Goal: Information Seeking & Learning: Learn about a topic

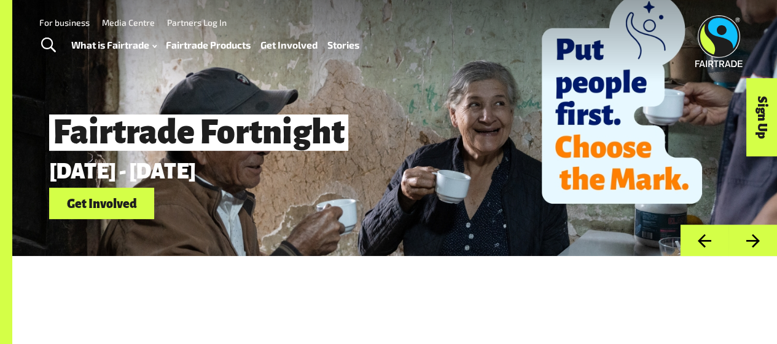
click at [220, 45] on link "Fairtrade Products" at bounding box center [208, 44] width 85 height 17
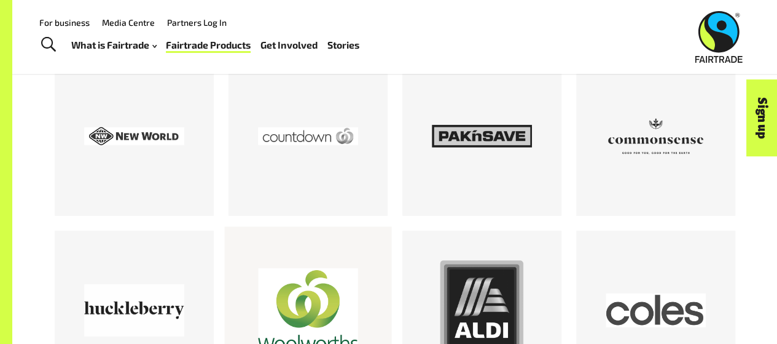
scroll to position [1675, 0]
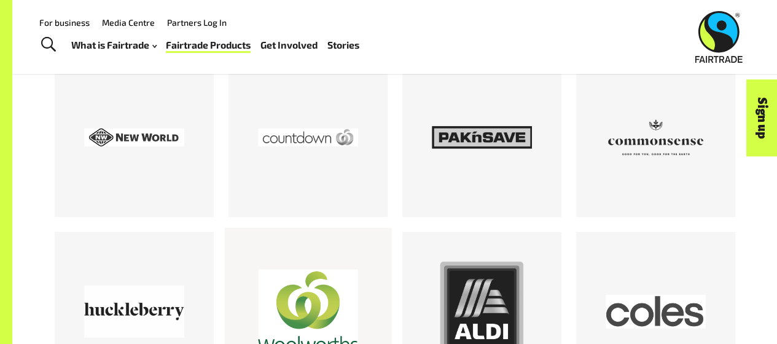
click at [302, 291] on div at bounding box center [308, 312] width 100 height 100
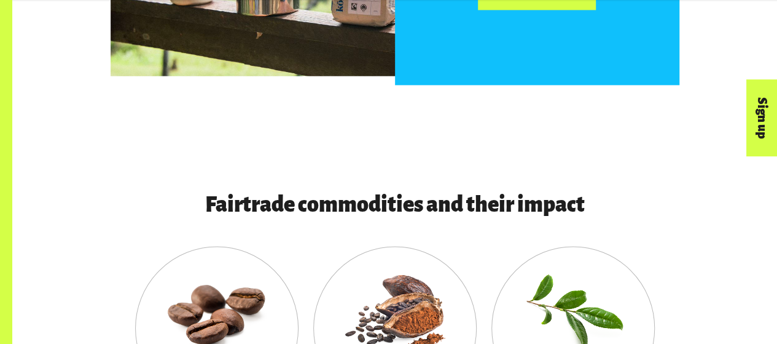
scroll to position [903, 0]
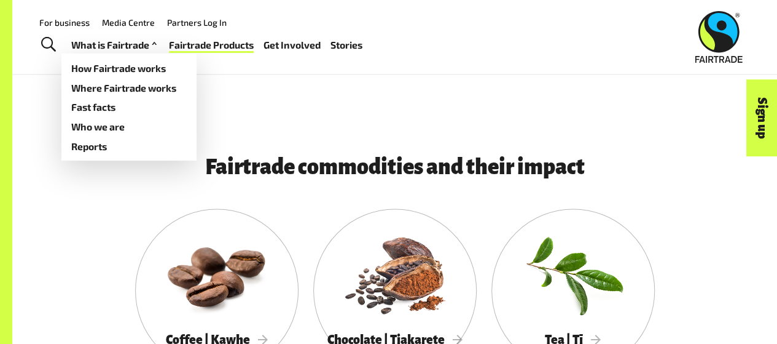
click at [101, 38] on link "What is Fairtrade" at bounding box center [115, 44] width 89 height 17
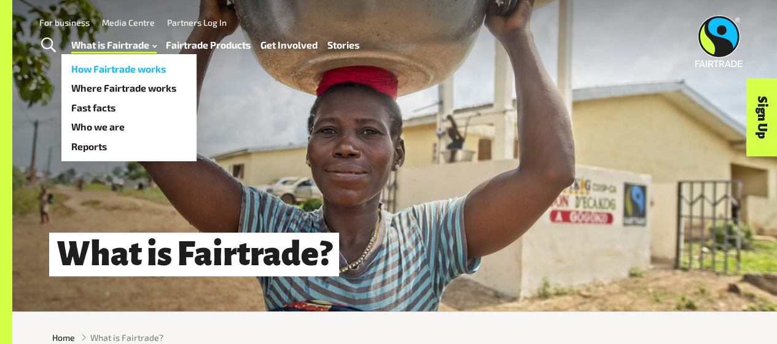
click at [115, 67] on link "How Fairtrade works" at bounding box center [128, 69] width 135 height 20
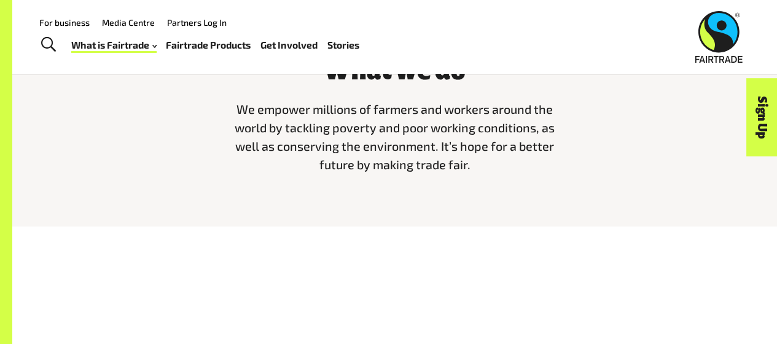
scroll to position [2569, 0]
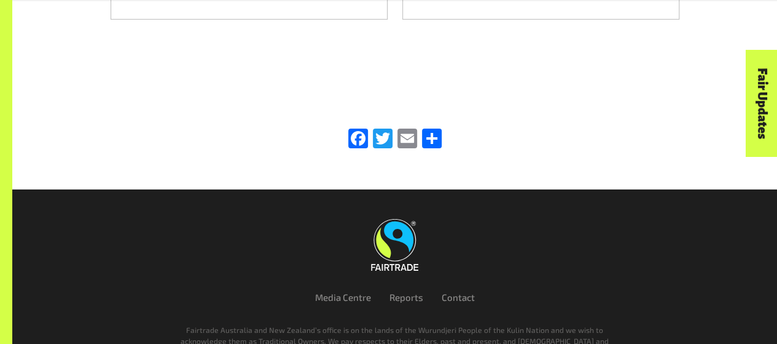
scroll to position [1979, 0]
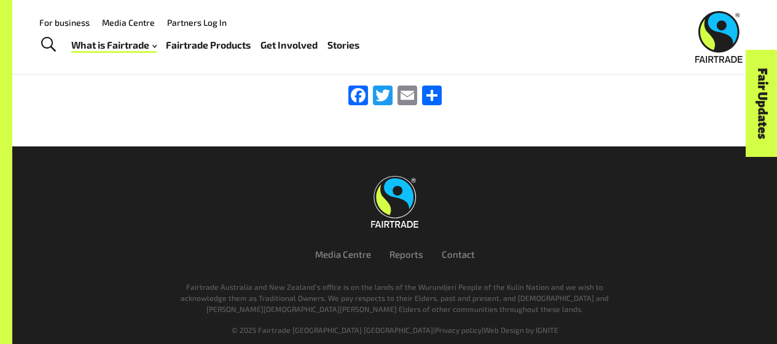
click at [199, 49] on link "Fairtrade Products" at bounding box center [208, 44] width 85 height 17
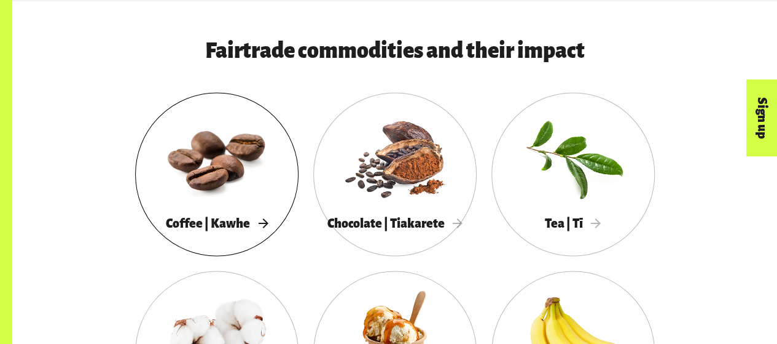
scroll to position [1020, 0]
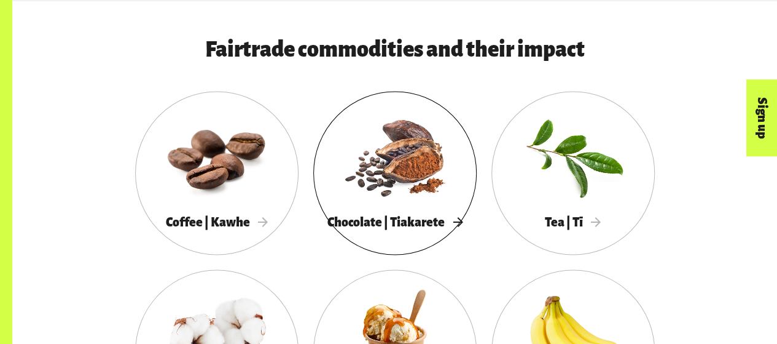
click at [370, 187] on div at bounding box center [394, 156] width 163 height 106
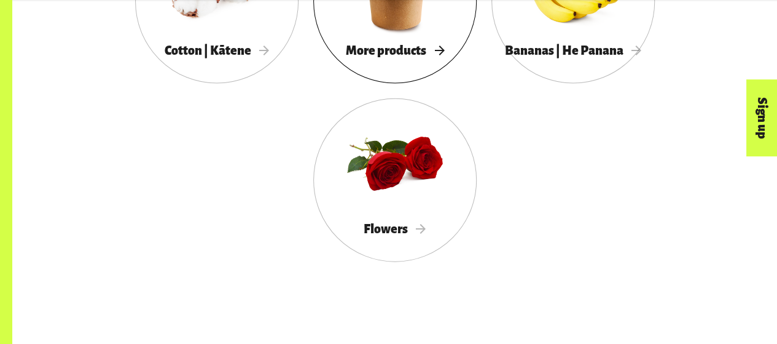
scroll to position [1380, 0]
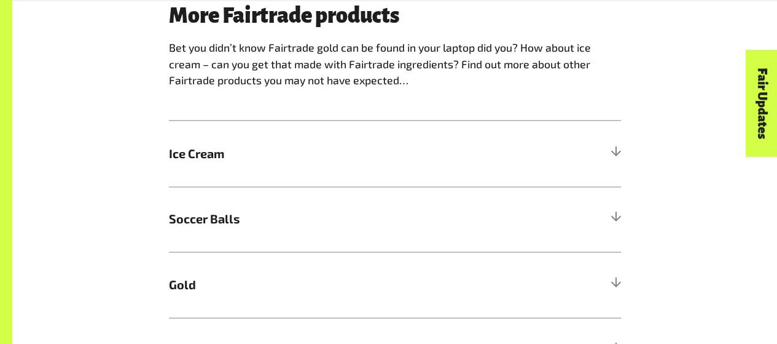
scroll to position [789, 0]
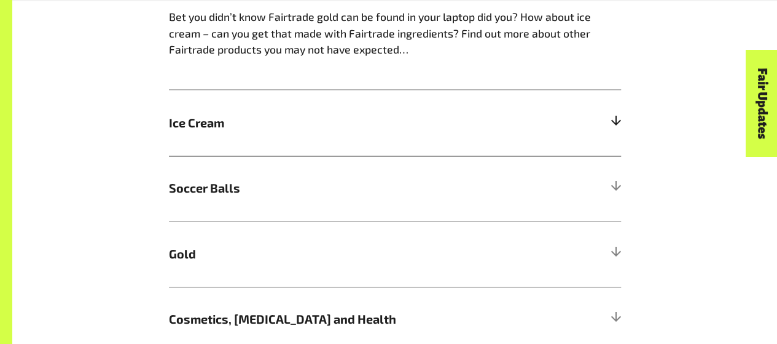
click at [374, 141] on h5 "Ice Cream" at bounding box center [395, 123] width 452 height 66
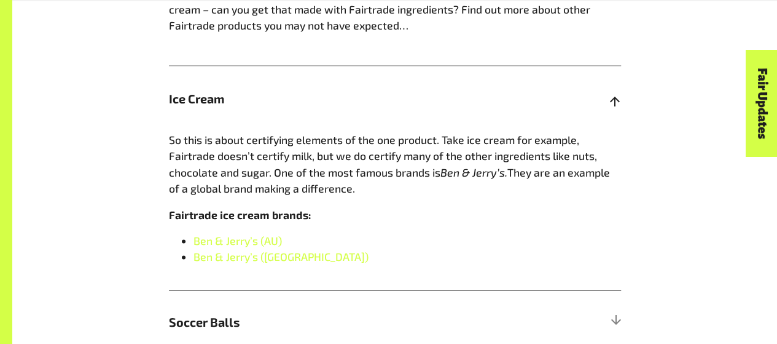
scroll to position [816, 0]
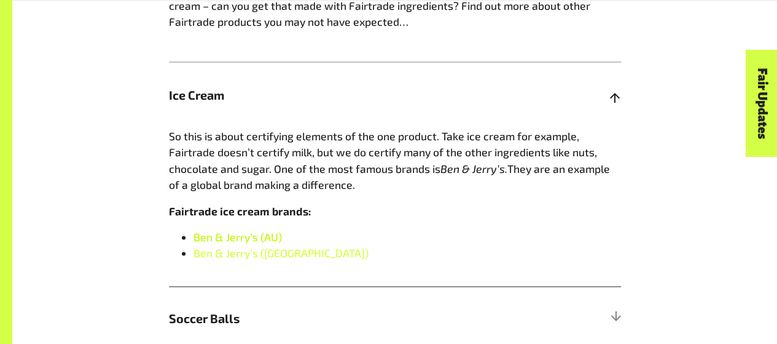
click at [267, 237] on link "Ben & Jerry’s (AU)" at bounding box center [238, 237] width 89 height 14
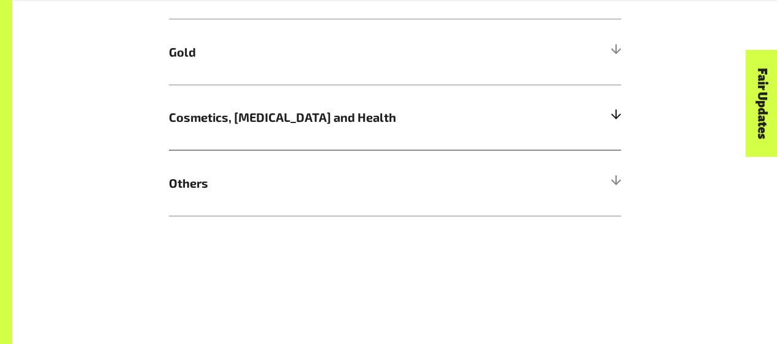
scroll to position [1149, 0]
drag, startPoint x: 269, startPoint y: 135, endPoint x: 612, endPoint y: 124, distance: 343.1
click at [612, 122] on div at bounding box center [615, 116] width 11 height 11
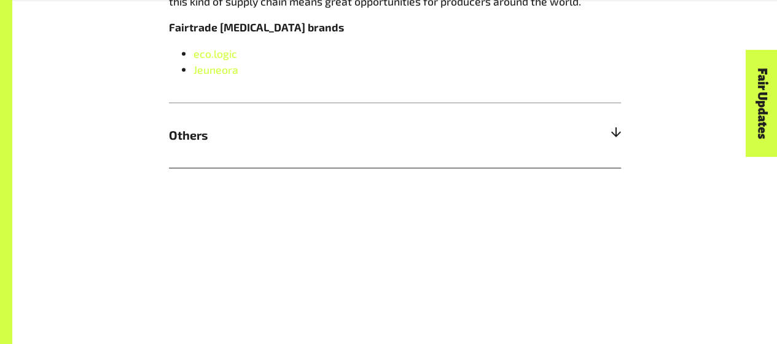
scroll to position [1259, 0]
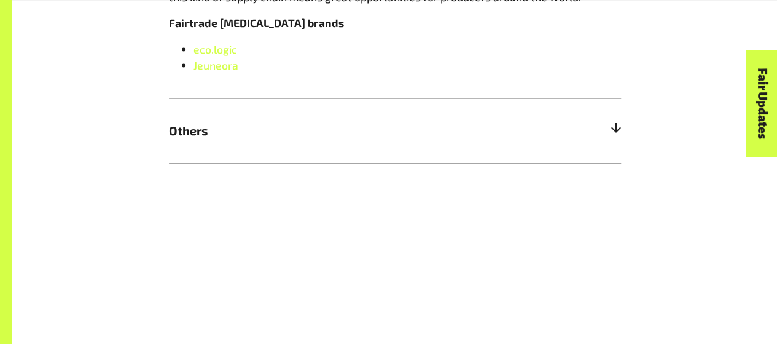
click at [613, 134] on div at bounding box center [615, 130] width 11 height 11
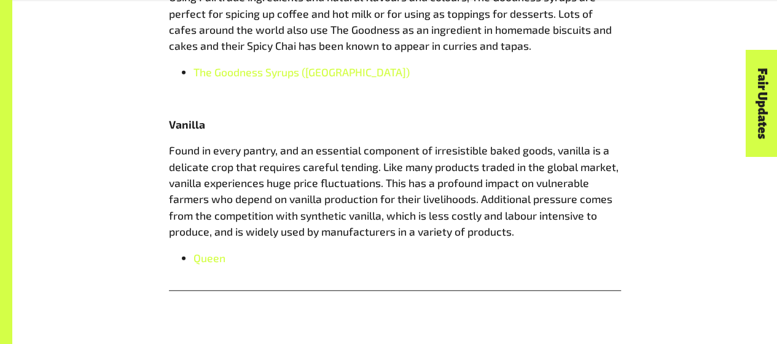
scroll to position [1549, 0]
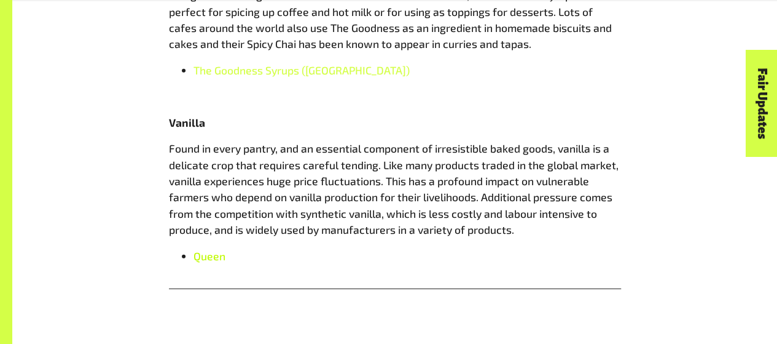
click at [218, 255] on span "Queen" at bounding box center [210, 256] width 32 height 14
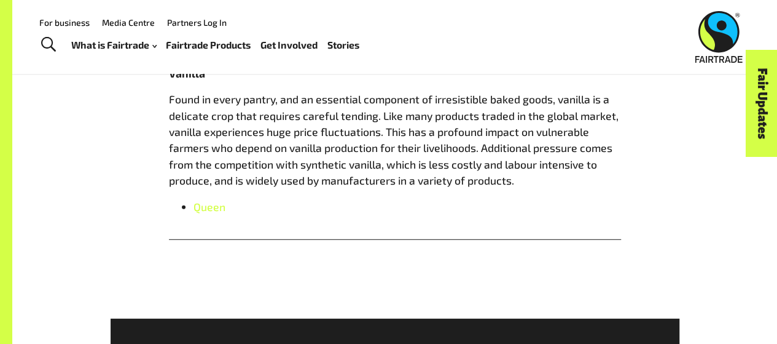
scroll to position [1498, 0]
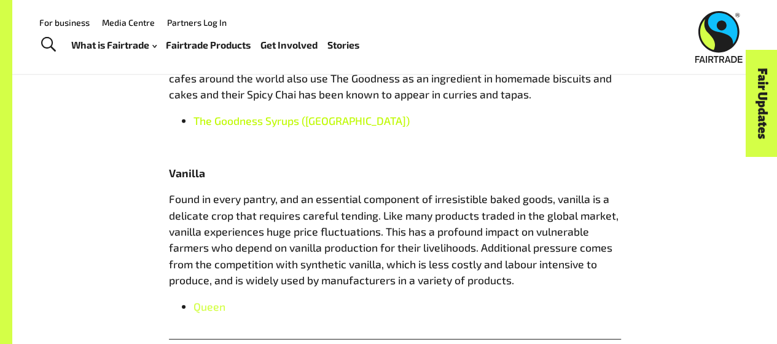
click at [254, 127] on span "The Goodness Syrups (NZ)" at bounding box center [302, 121] width 216 height 14
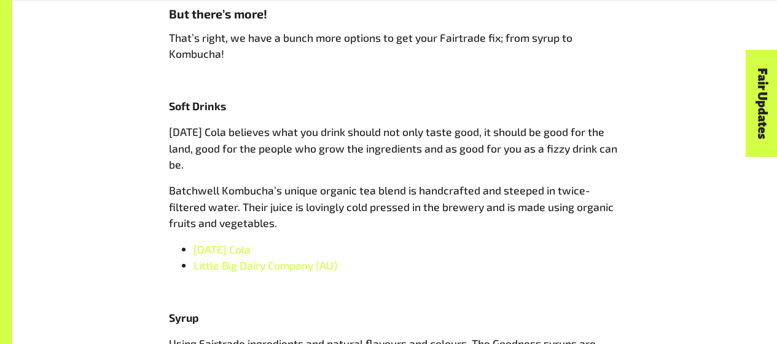
scroll to position [1211, 0]
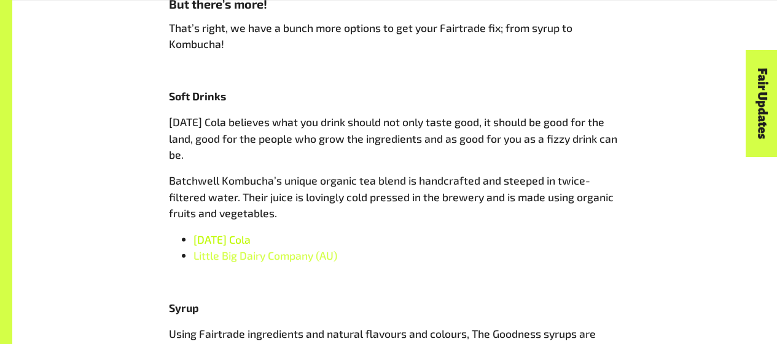
click at [243, 239] on span "Karma Cola" at bounding box center [222, 239] width 57 height 14
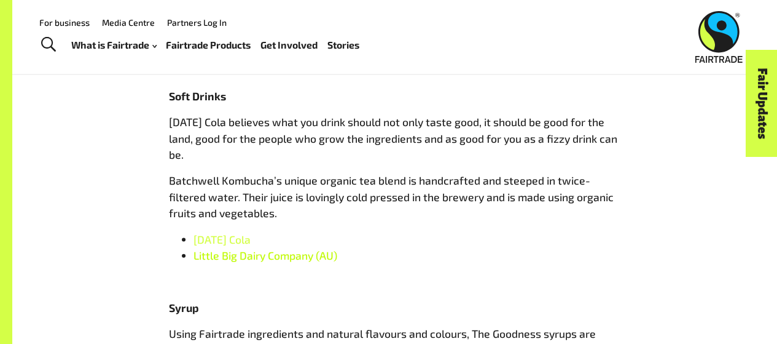
click at [226, 255] on span "Little Big Dairy Company (AU)" at bounding box center [266, 255] width 144 height 14
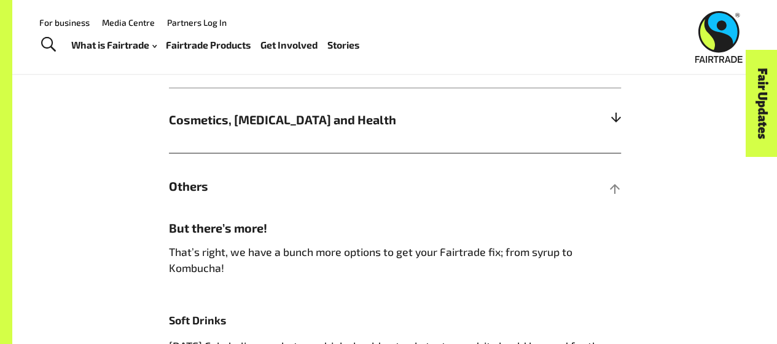
scroll to position [981, 0]
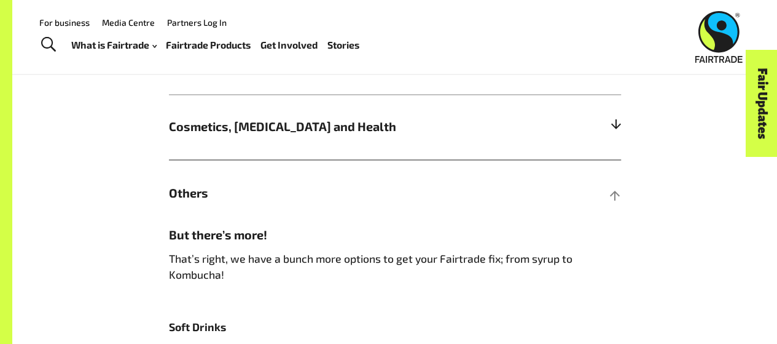
click at [612, 136] on h5 "Cosmetics, Skin Care and Health" at bounding box center [395, 127] width 452 height 66
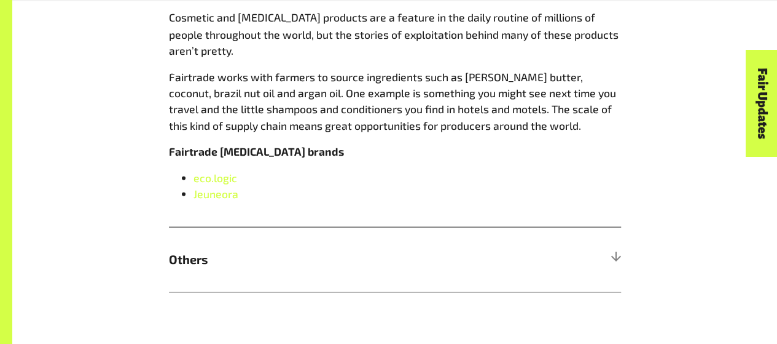
scroll to position [1140, 0]
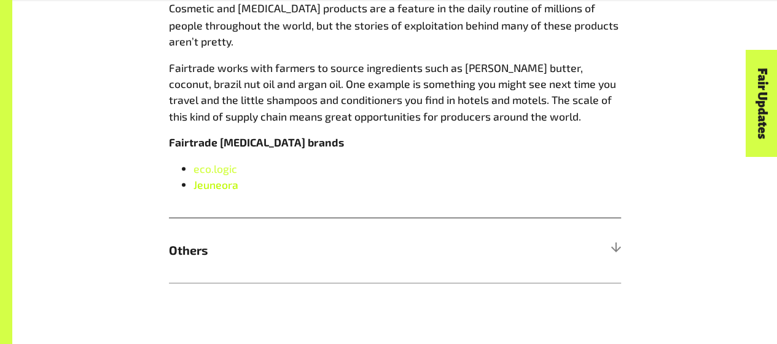
click at [235, 191] on link "Jeuneora" at bounding box center [216, 184] width 45 height 14
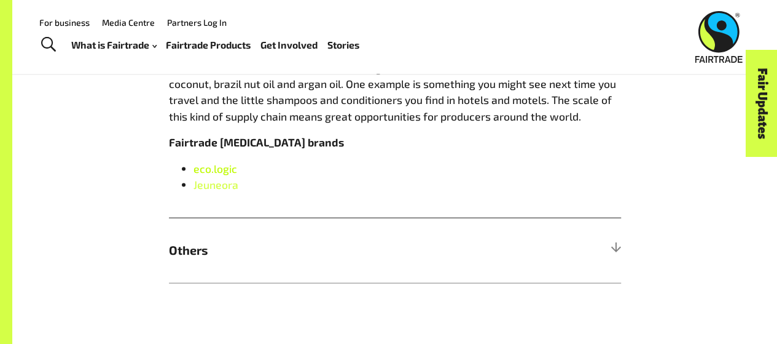
click at [202, 175] on span "eco.logic" at bounding box center [216, 168] width 44 height 14
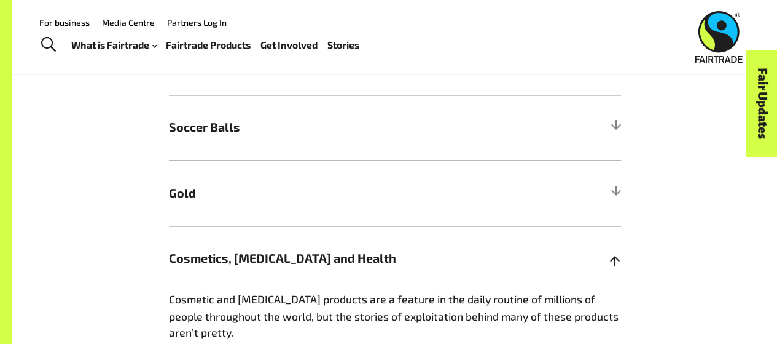
scroll to position [815, 0]
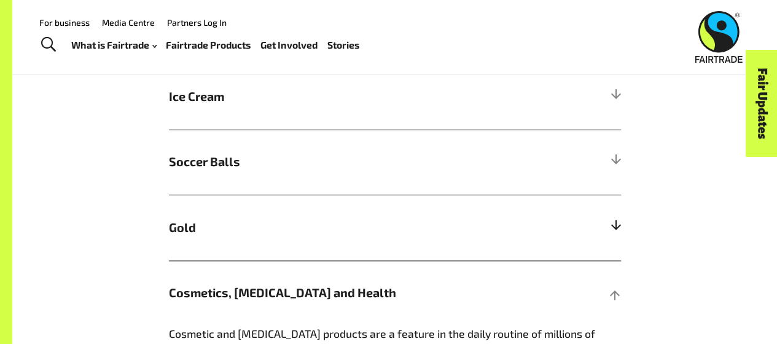
click at [605, 230] on h5 "Gold" at bounding box center [395, 227] width 452 height 66
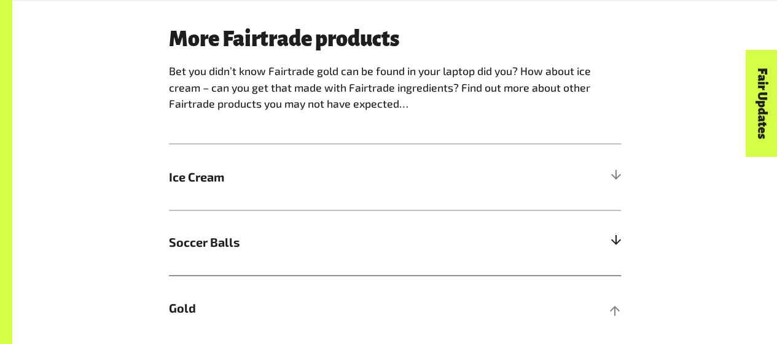
scroll to position [753, 0]
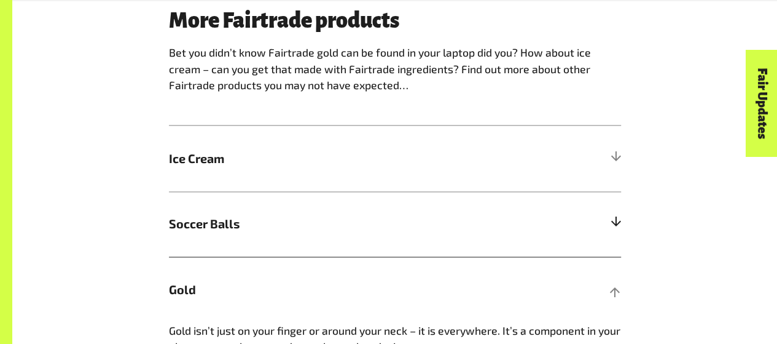
click at [617, 222] on div at bounding box center [615, 223] width 11 height 11
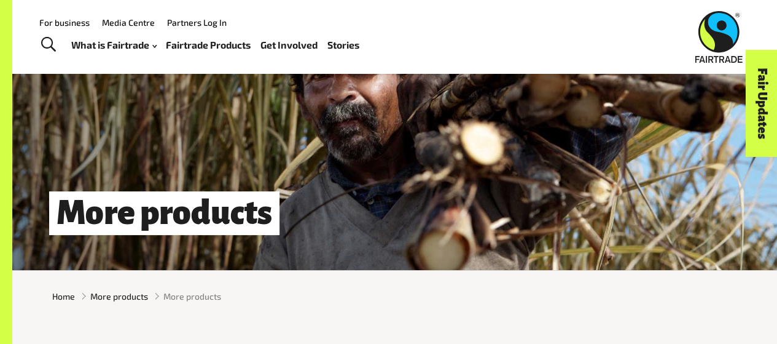
scroll to position [34, 0]
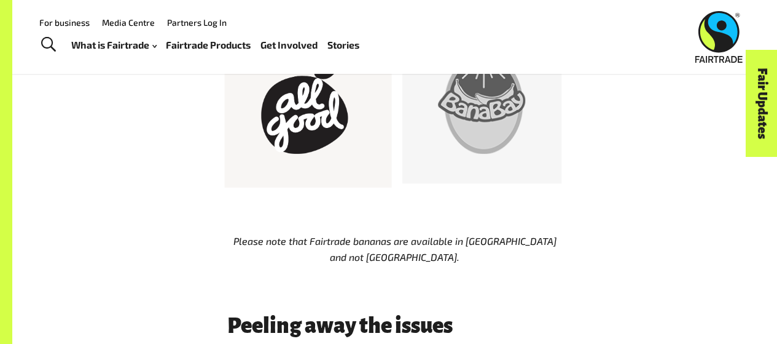
scroll to position [698, 0]
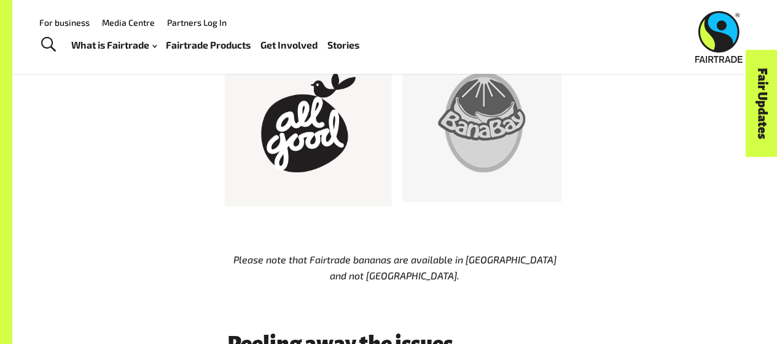
click at [326, 172] on div at bounding box center [308, 122] width 100 height 100
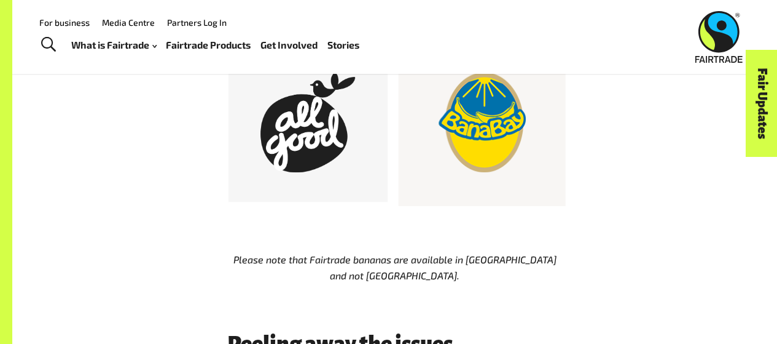
click at [460, 169] on div at bounding box center [482, 122] width 100 height 100
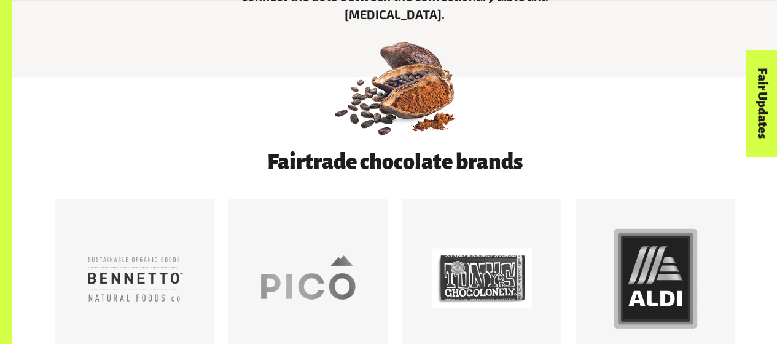
scroll to position [544, 0]
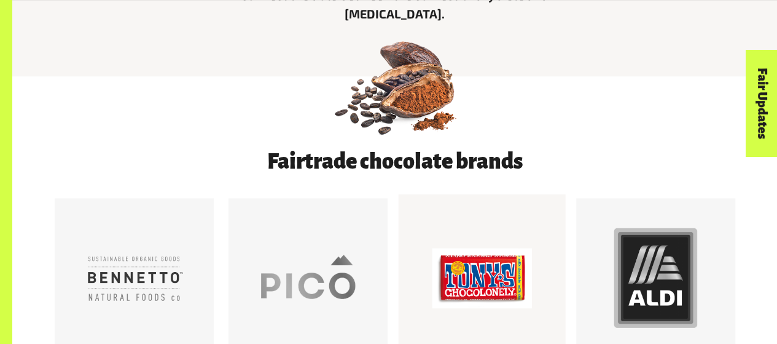
click at [466, 249] on div at bounding box center [482, 277] width 100 height 100
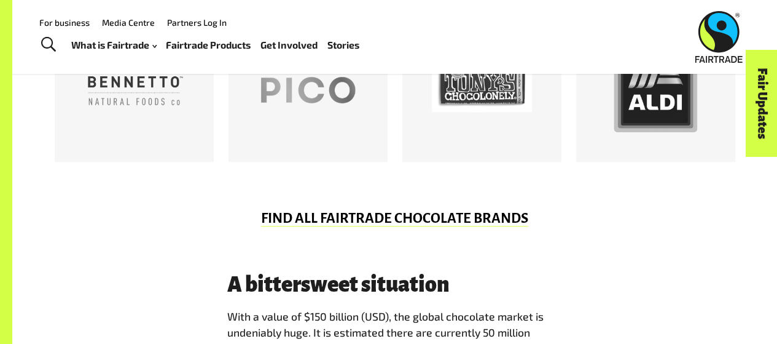
scroll to position [729, 0]
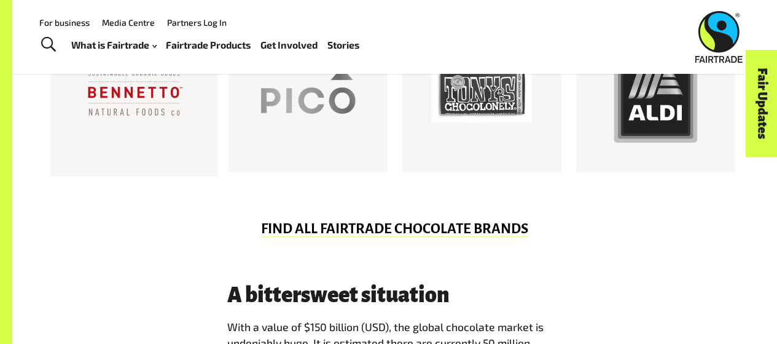
click at [178, 119] on div at bounding box center [134, 92] width 100 height 100
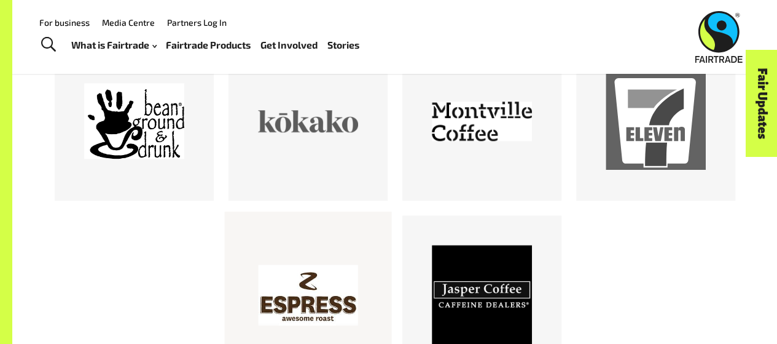
scroll to position [651, 0]
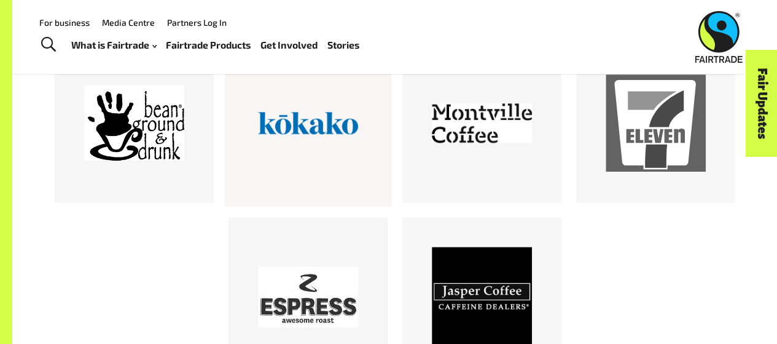
click at [350, 121] on div at bounding box center [308, 123] width 100 height 100
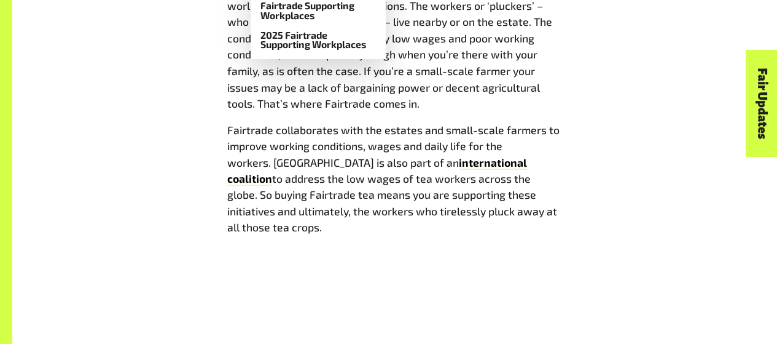
scroll to position [1109, 0]
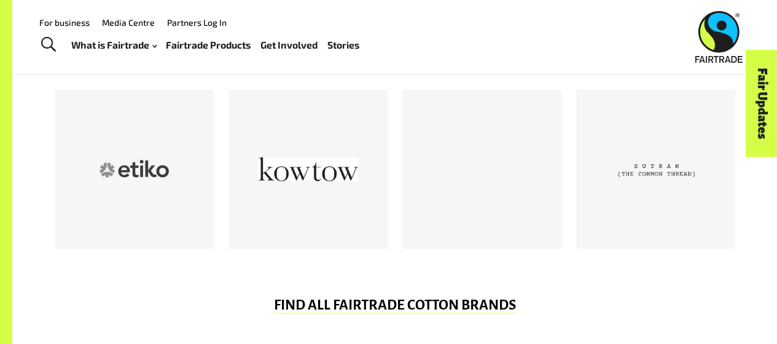
scroll to position [640, 0]
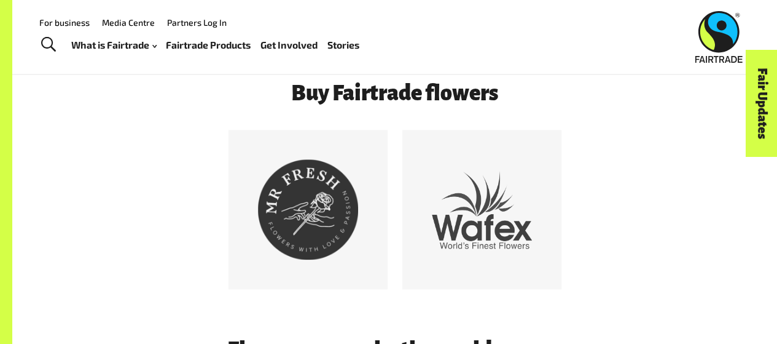
scroll to position [564, 0]
